Goal: Navigation & Orientation: Find specific page/section

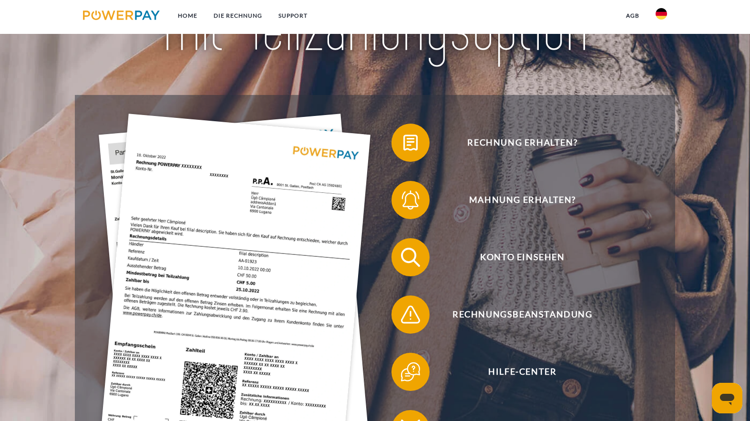
scroll to position [146, 0]
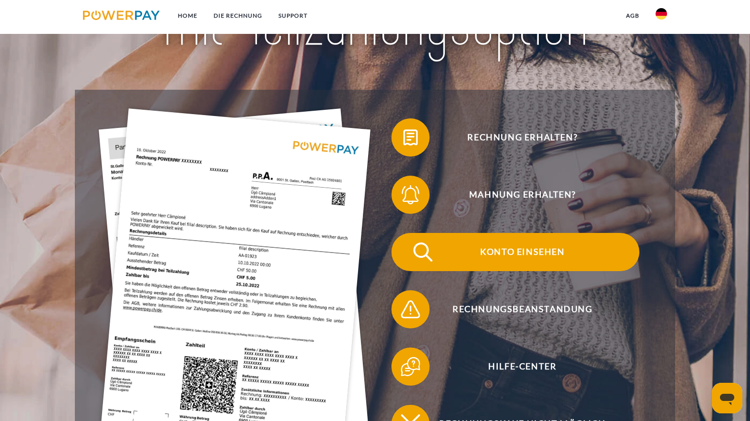
click at [504, 252] on span "Konto einsehen" at bounding box center [523, 252] width 234 height 38
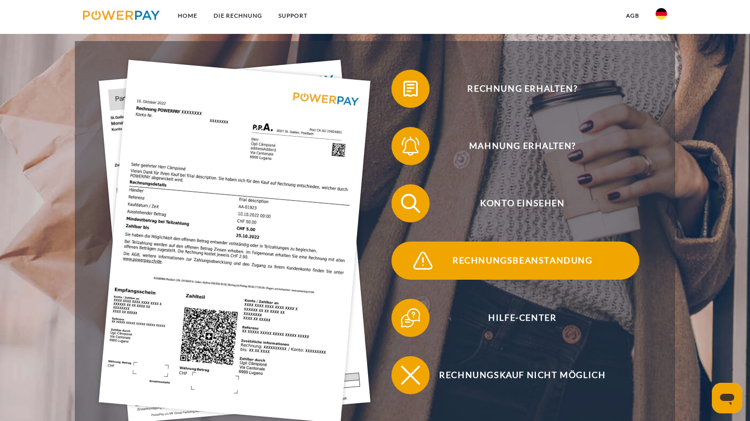
scroll to position [243, 0]
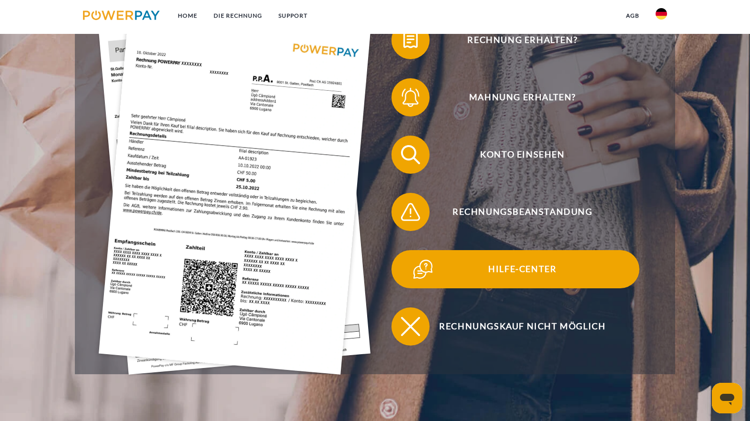
click at [547, 267] on span "Hilfe-Center" at bounding box center [523, 269] width 234 height 38
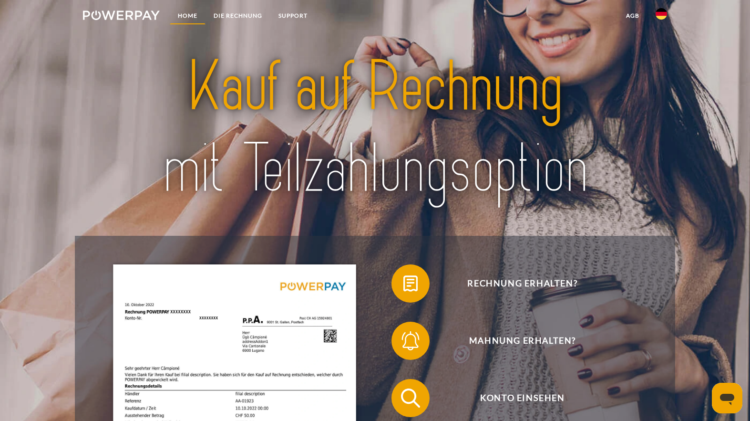
click at [191, 15] on link "Home" at bounding box center [188, 15] width 36 height 17
click at [191, 17] on link "Home" at bounding box center [188, 15] width 36 height 17
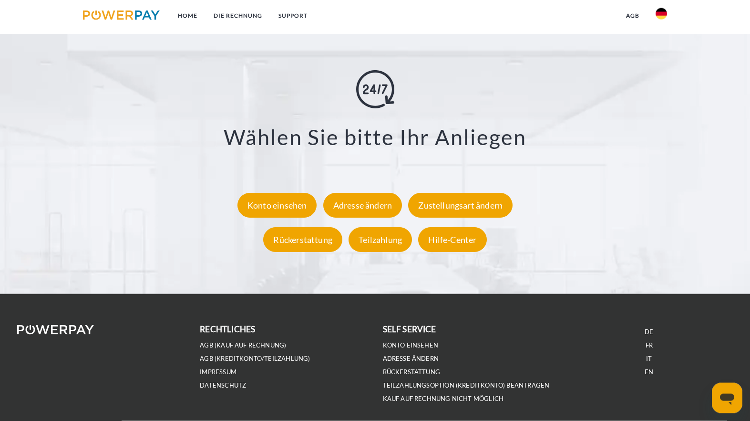
scroll to position [1751, 0]
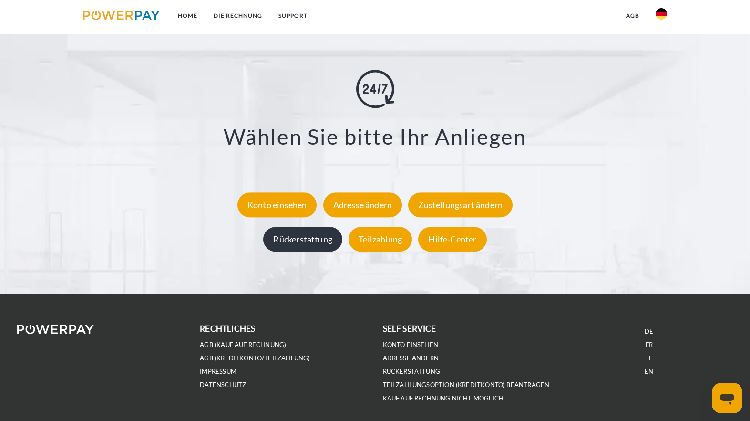
click at [327, 246] on div "Rückerstattung" at bounding box center [302, 239] width 79 height 25
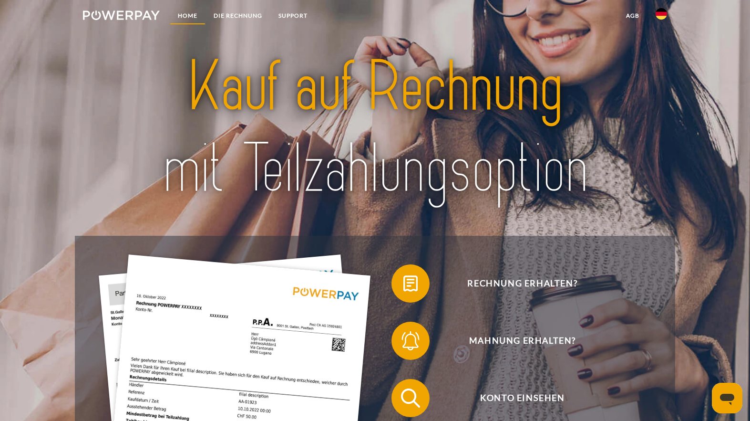
click at [184, 15] on link "Home" at bounding box center [188, 15] width 36 height 17
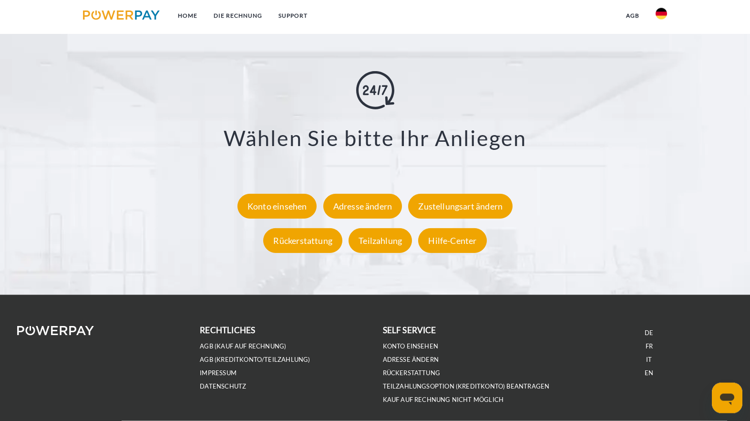
scroll to position [1751, 0]
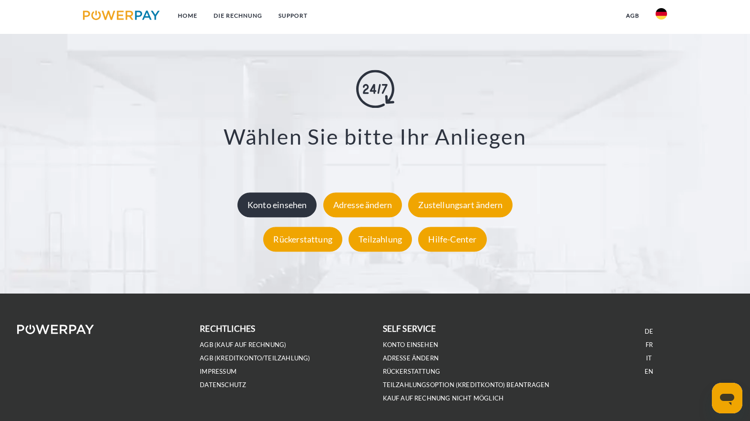
click at [299, 210] on div "Konto einsehen" at bounding box center [277, 205] width 80 height 25
